Goal: Navigation & Orientation: Go to known website

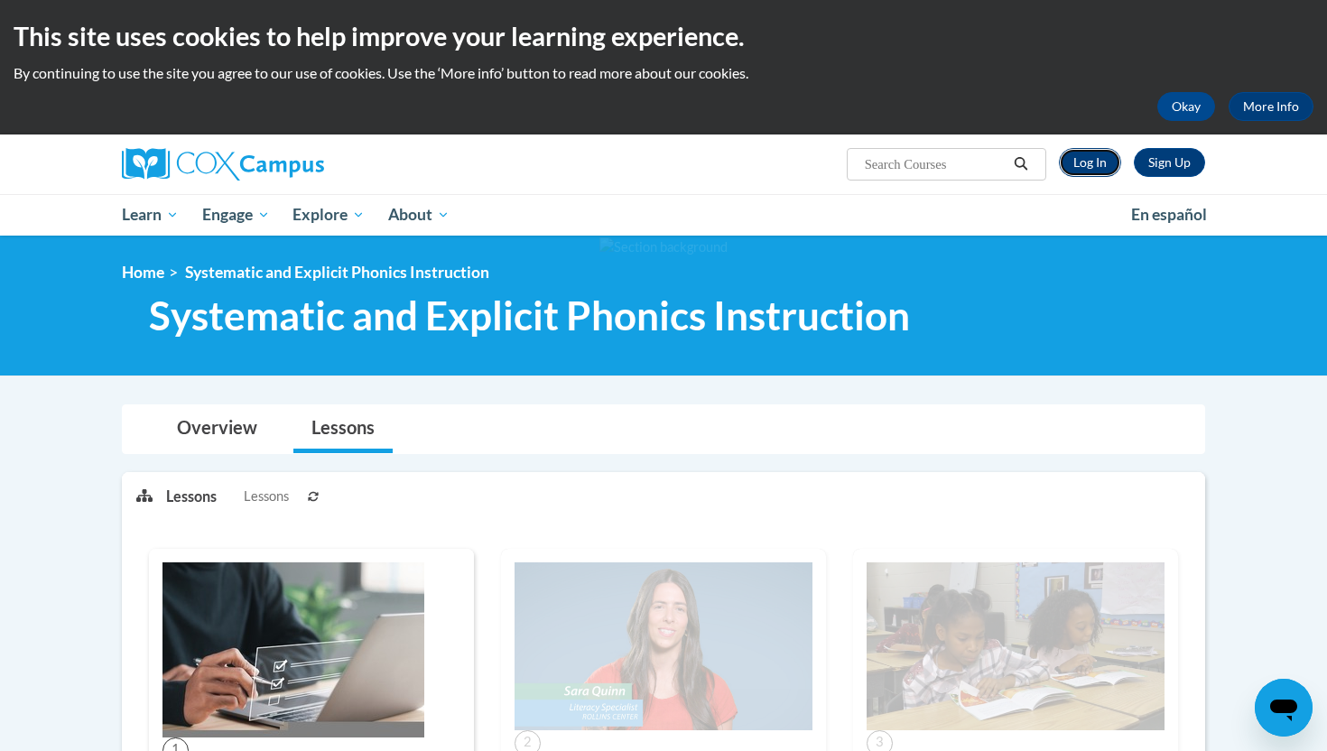
click at [1083, 165] on link "Log In" at bounding box center [1090, 162] width 62 height 29
